Goal: Check status: Check status

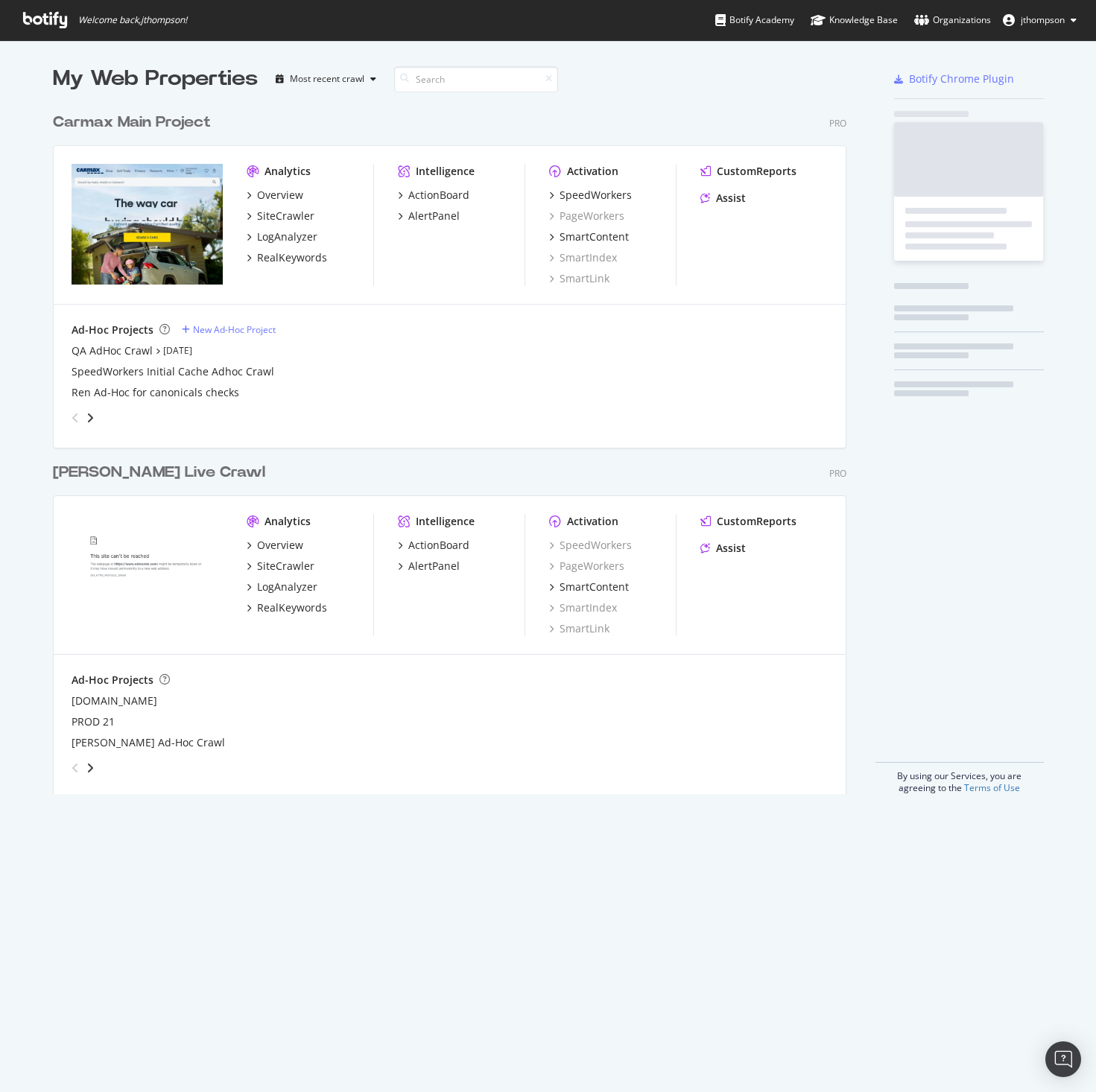
scroll to position [689, 794]
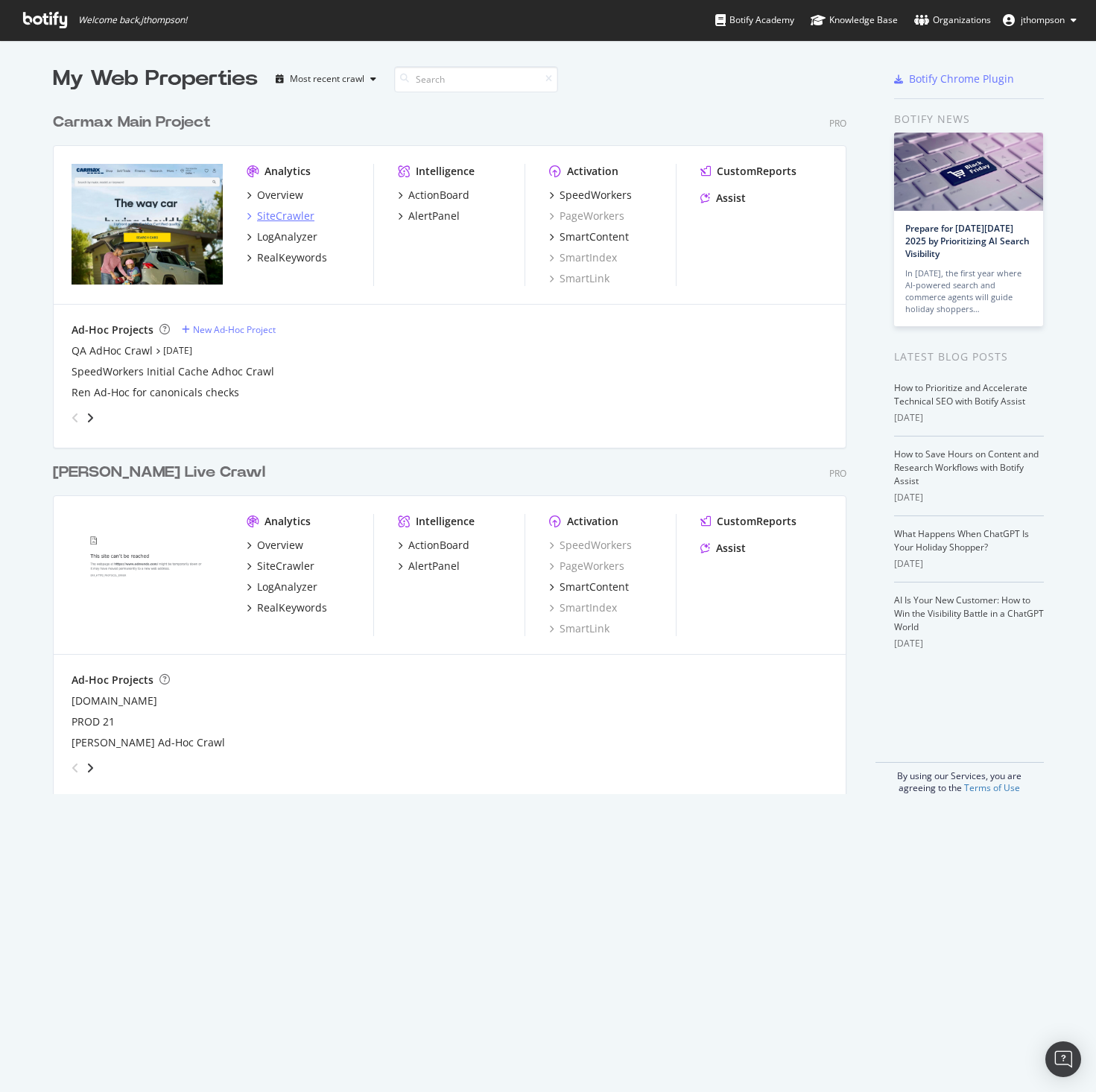
click at [263, 216] on div "SiteCrawler" at bounding box center [285, 217] width 57 height 15
